Goal: Navigation & Orientation: Find specific page/section

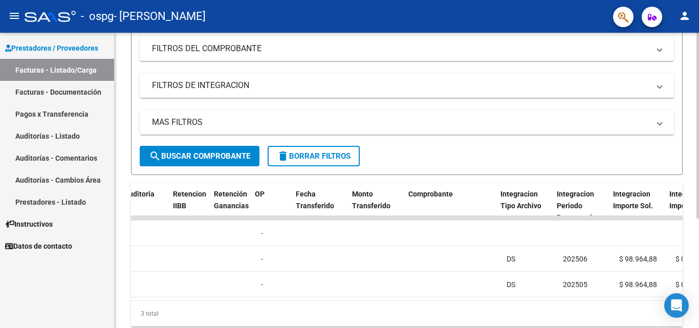
scroll to position [0, 745]
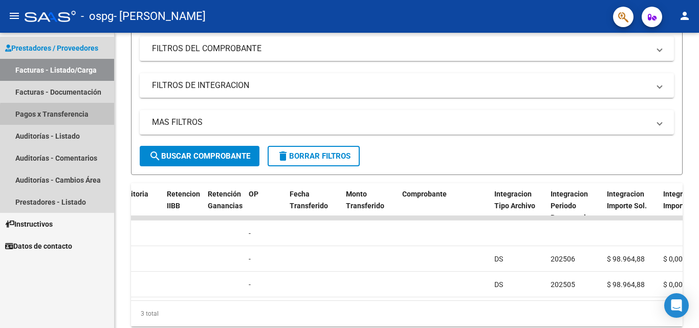
click at [87, 117] on link "Pagos x Transferencia" at bounding box center [57, 114] width 114 height 22
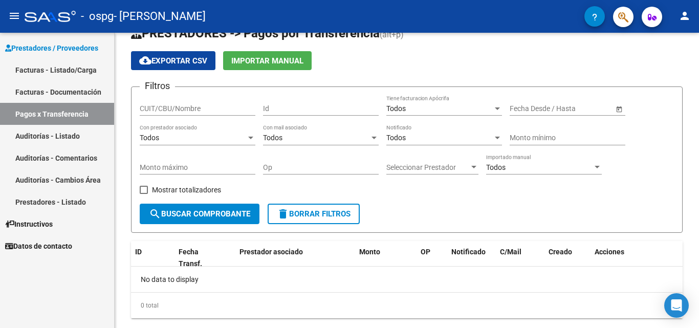
scroll to position [47, 0]
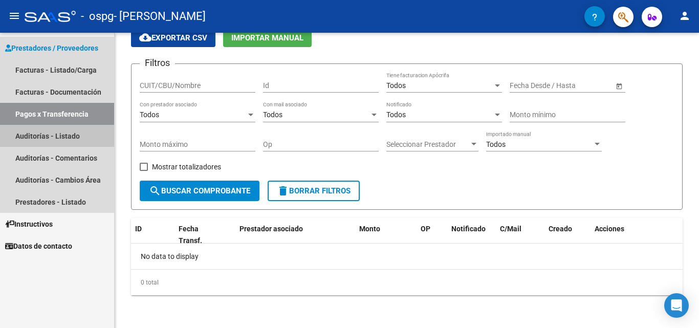
click at [59, 136] on link "Auditorías - Listado" at bounding box center [57, 136] width 114 height 22
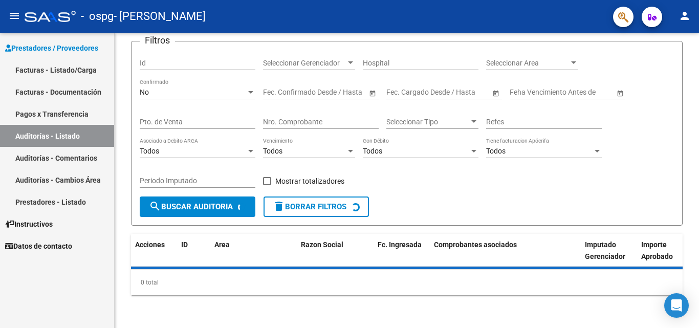
scroll to position [92, 0]
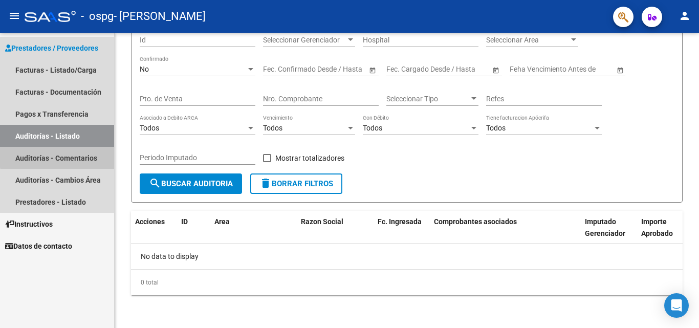
click at [57, 153] on link "Auditorías - Comentarios" at bounding box center [57, 158] width 114 height 22
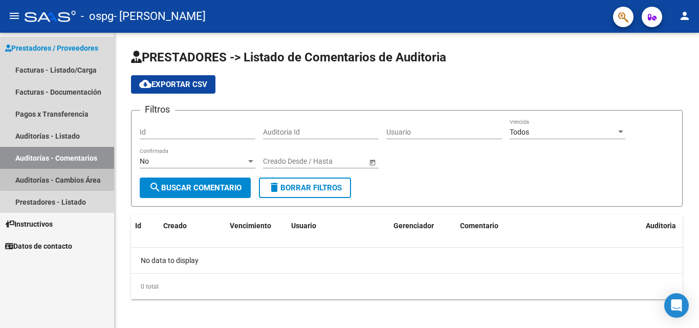
click at [60, 179] on link "Auditorías - Cambios Área" at bounding box center [57, 180] width 114 height 22
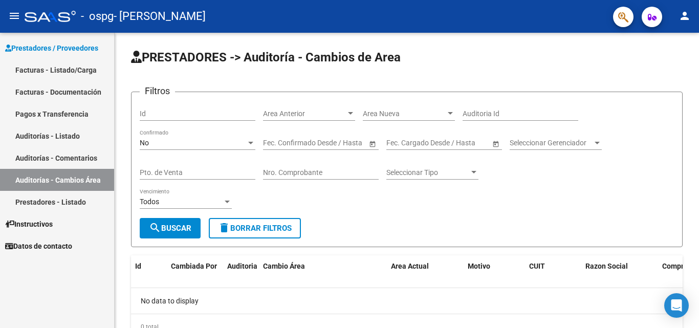
click at [60, 201] on link "Prestadores - Listado" at bounding box center [57, 202] width 114 height 22
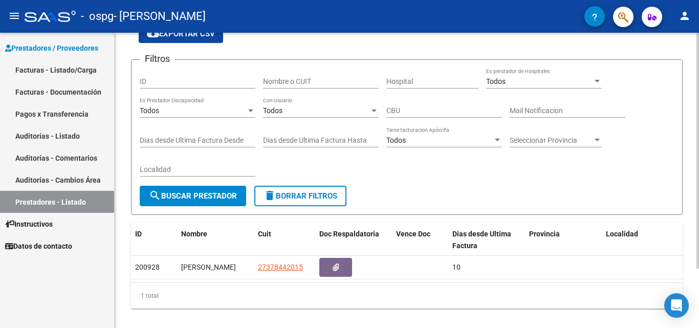
scroll to position [51, 0]
click at [699, 179] on div at bounding box center [698, 198] width 3 height 236
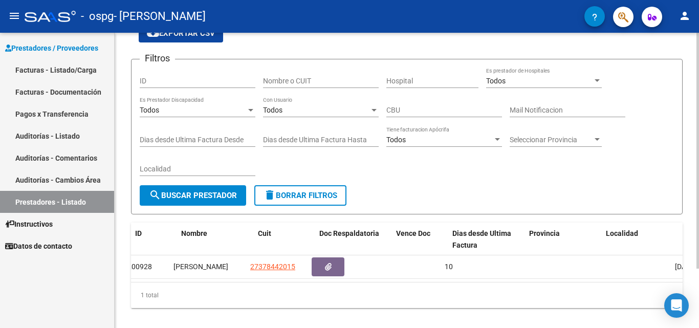
scroll to position [0, 0]
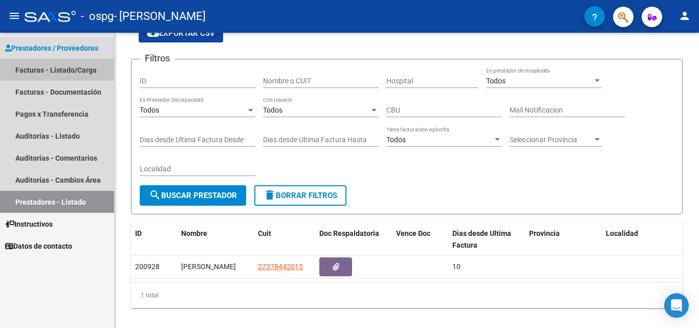
click at [71, 73] on link "Facturas - Listado/Carga" at bounding box center [57, 70] width 114 height 22
